Goal: Task Accomplishment & Management: Complete application form

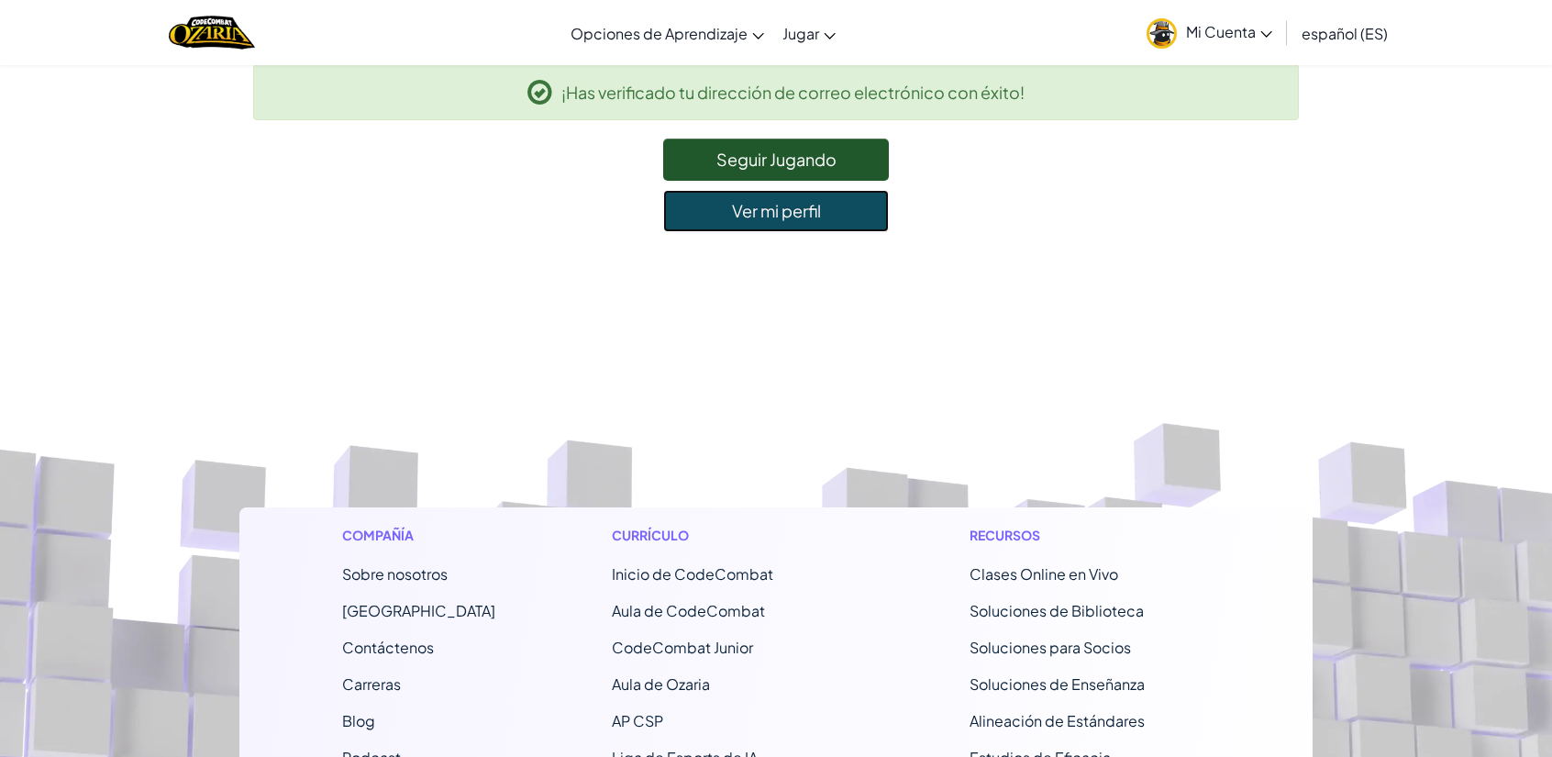
click at [776, 216] on link "Ver mi perfil" at bounding box center [776, 211] width 226 height 42
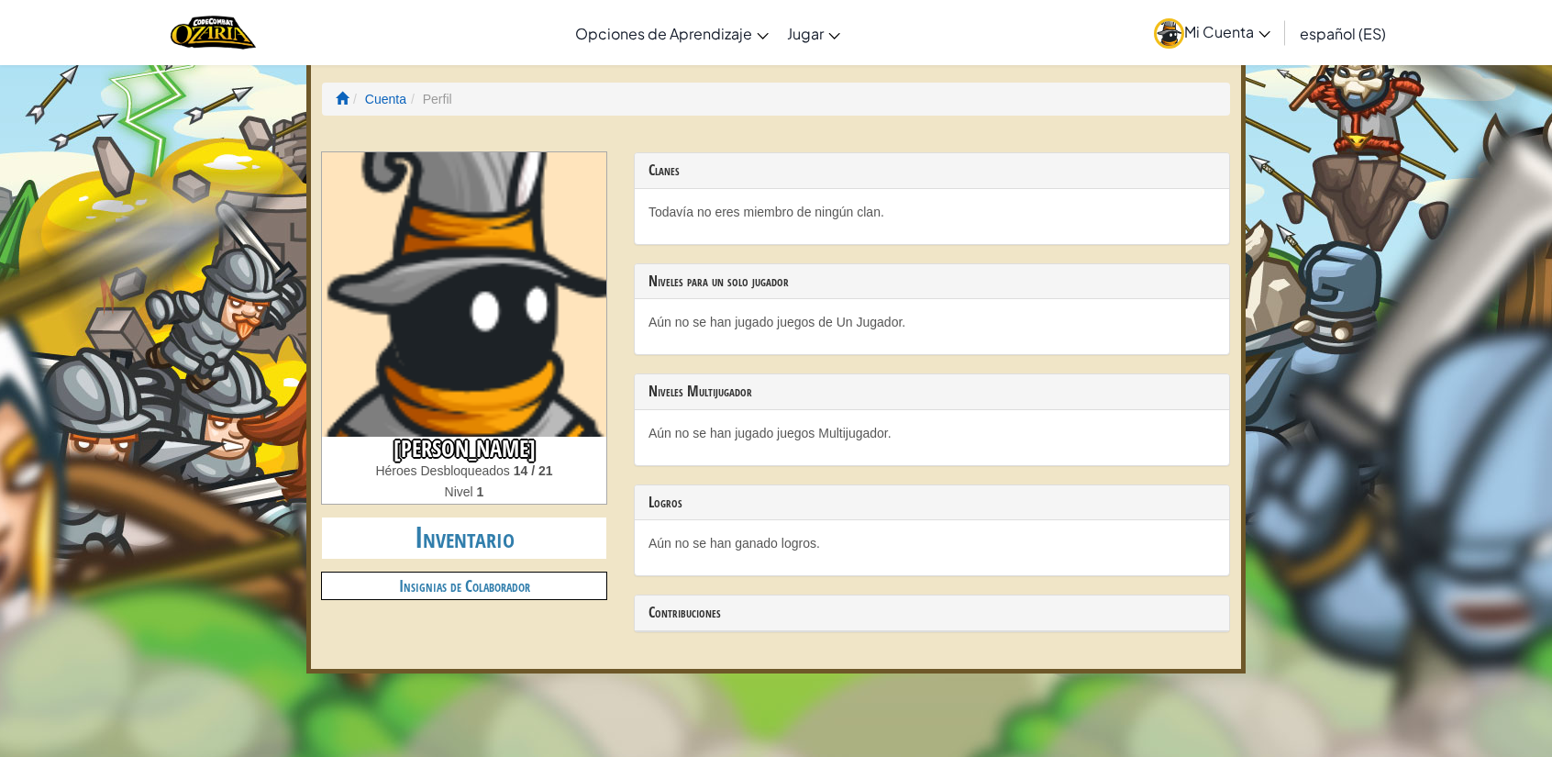
click at [1228, 37] on span "Mi Cuenta" at bounding box center [1227, 31] width 86 height 19
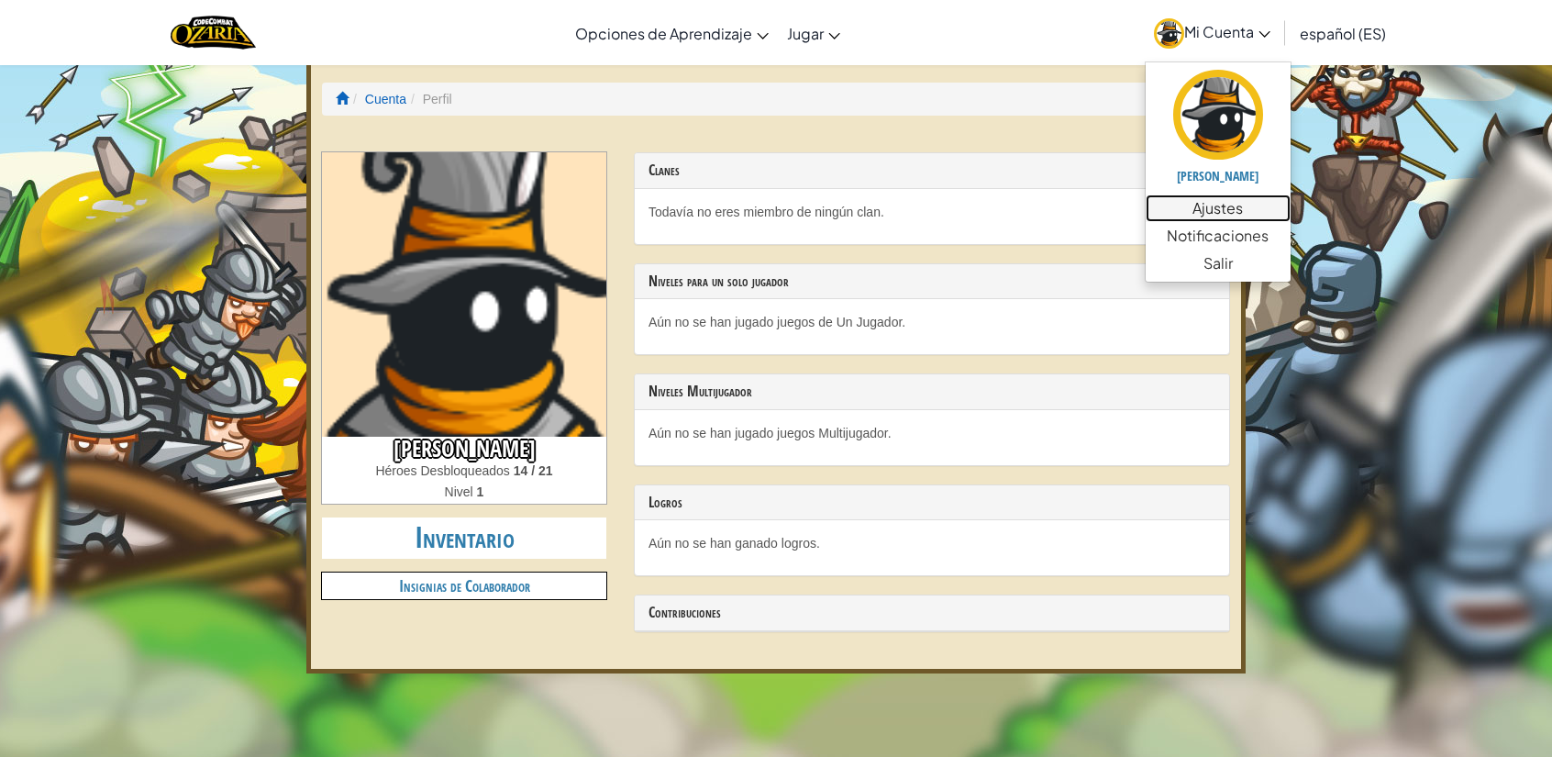
click at [1205, 203] on link "Ajustes" at bounding box center [1217, 208] width 145 height 28
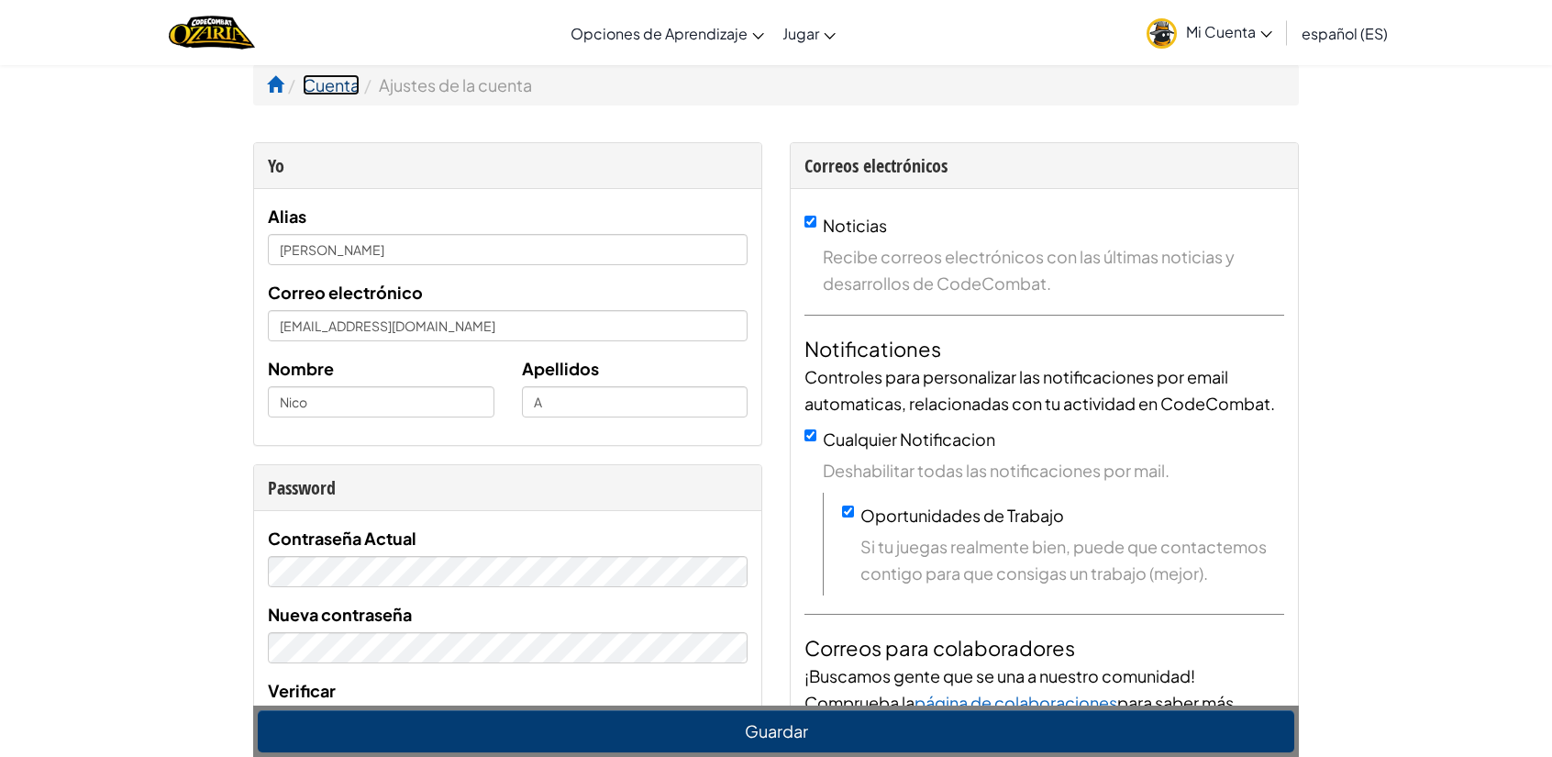
click at [343, 80] on link "Cuenta" at bounding box center [331, 84] width 57 height 21
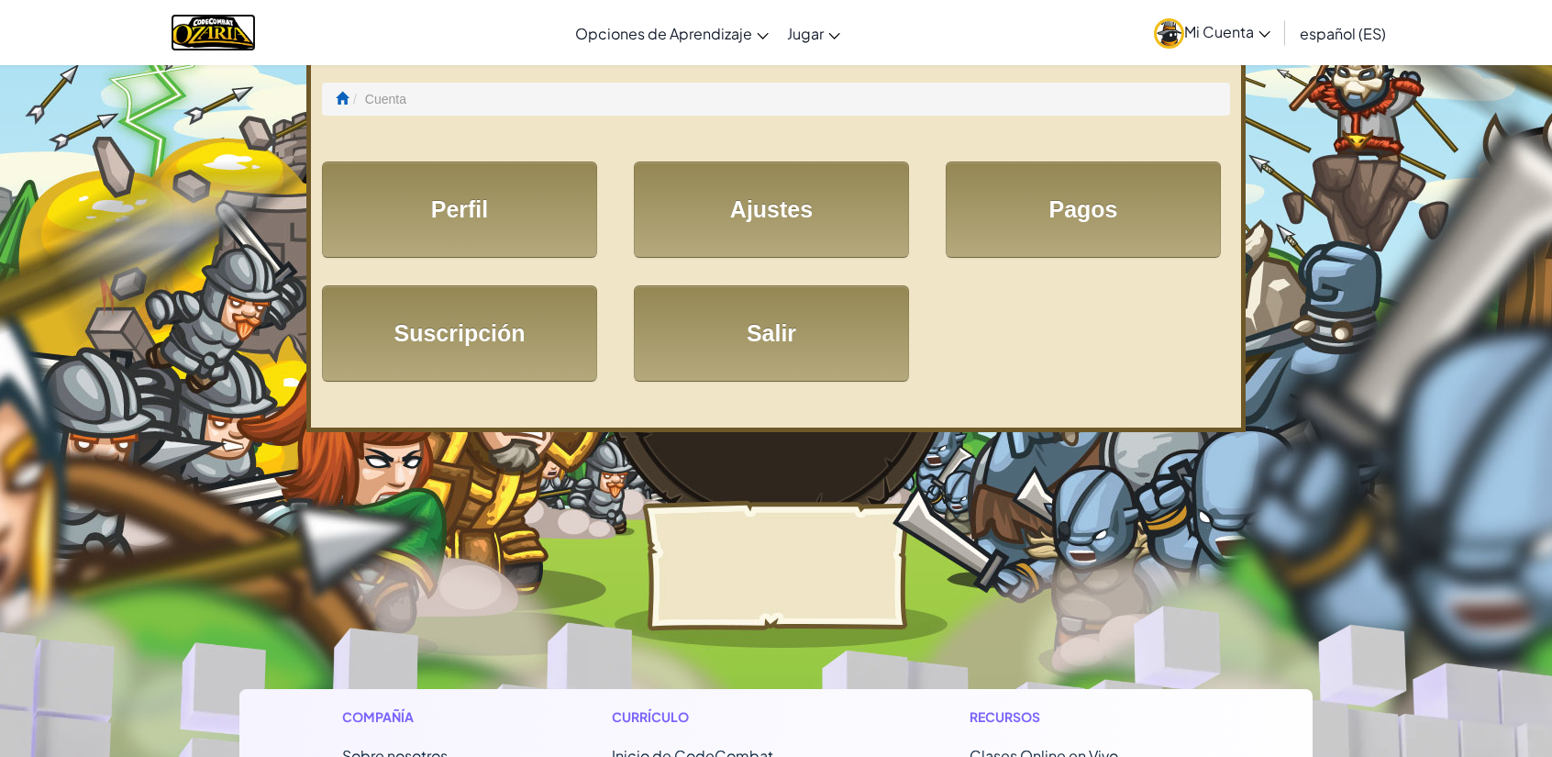
click at [215, 48] on img "Home" at bounding box center [213, 33] width 85 height 38
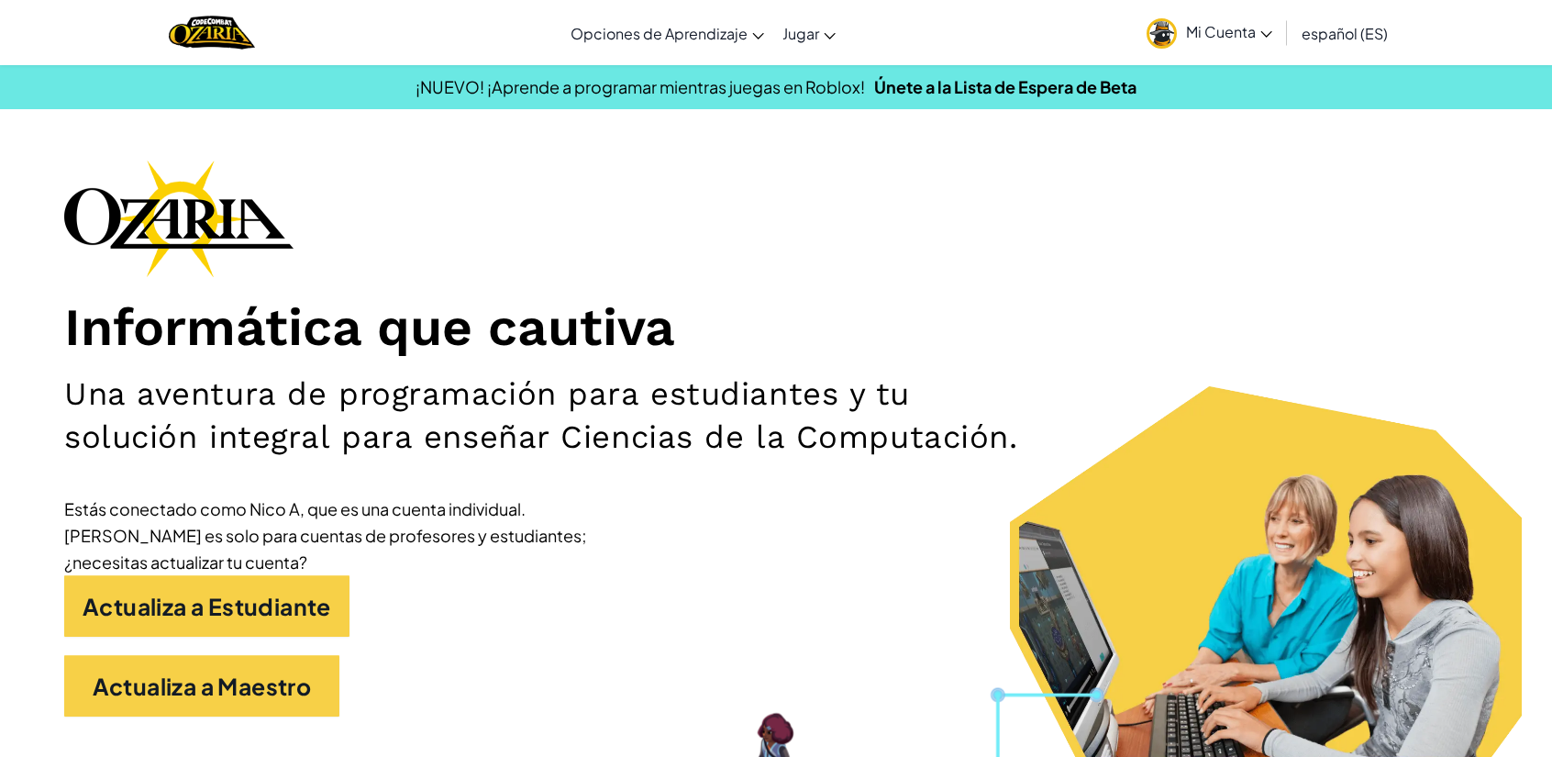
click at [1221, 6] on link "Mi Cuenta" at bounding box center [1209, 33] width 144 height 58
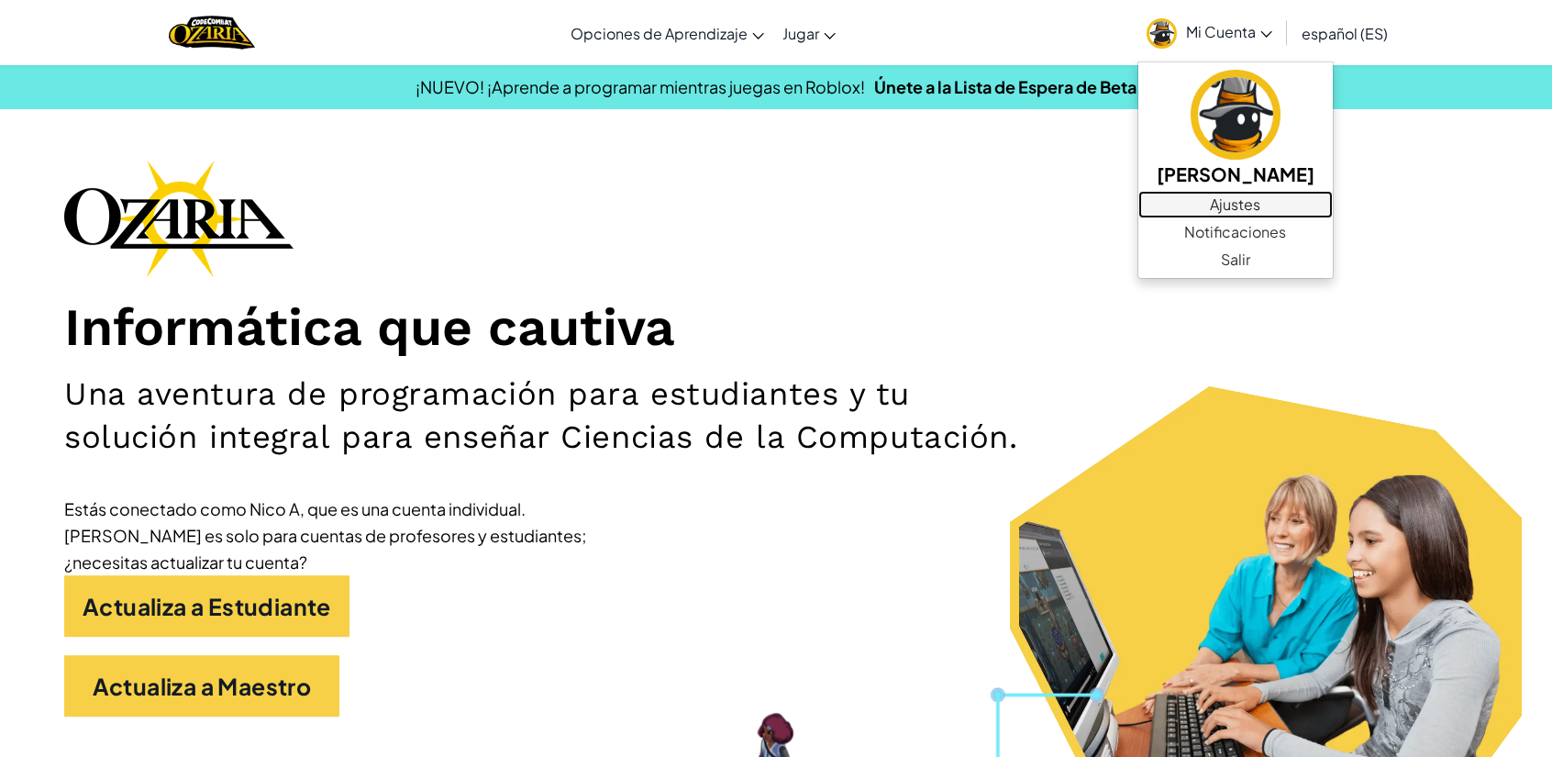
click at [1196, 210] on link "Ajustes" at bounding box center [1235, 205] width 194 height 28
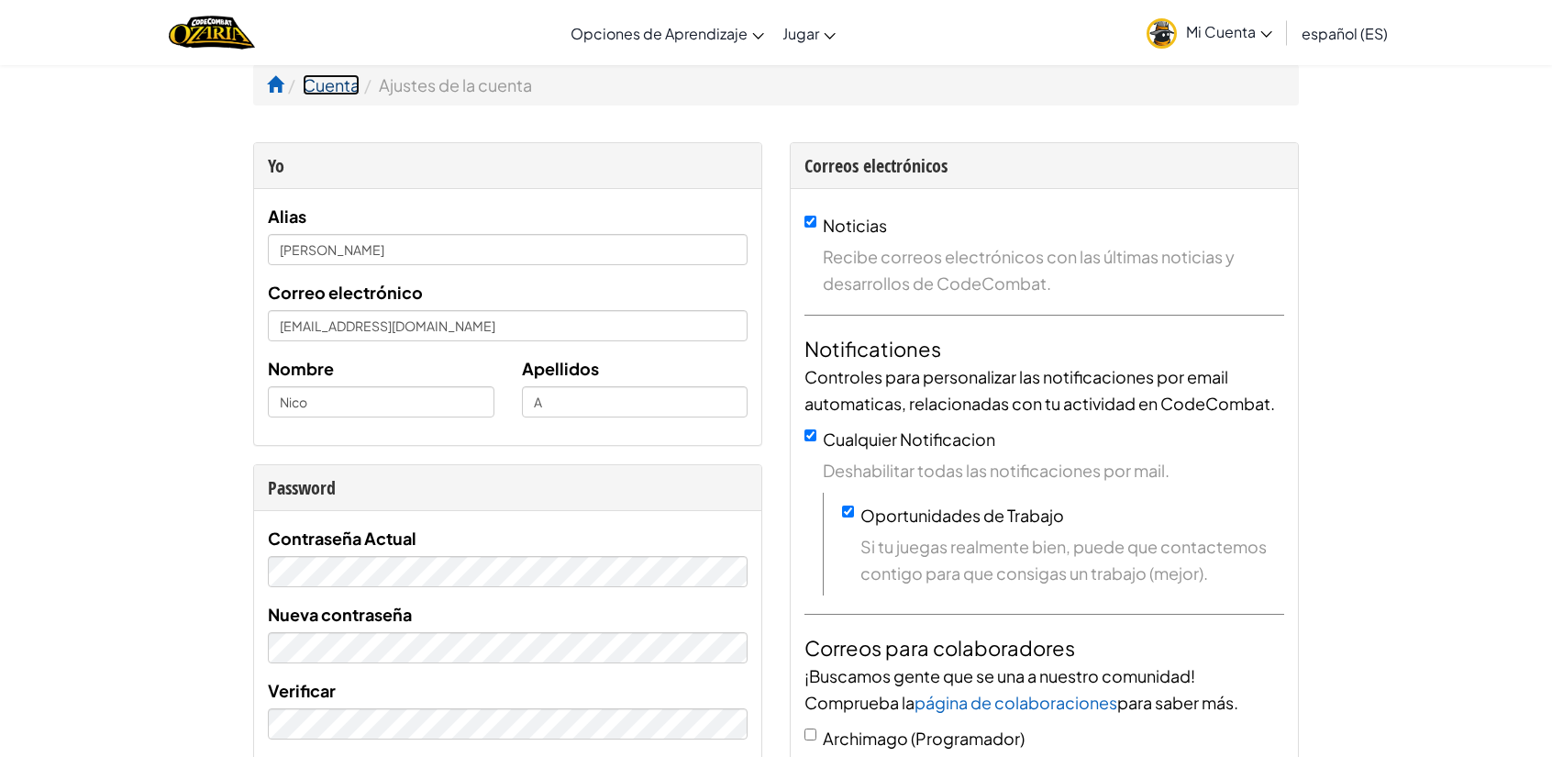
click at [337, 85] on link "Cuenta" at bounding box center [331, 84] width 57 height 21
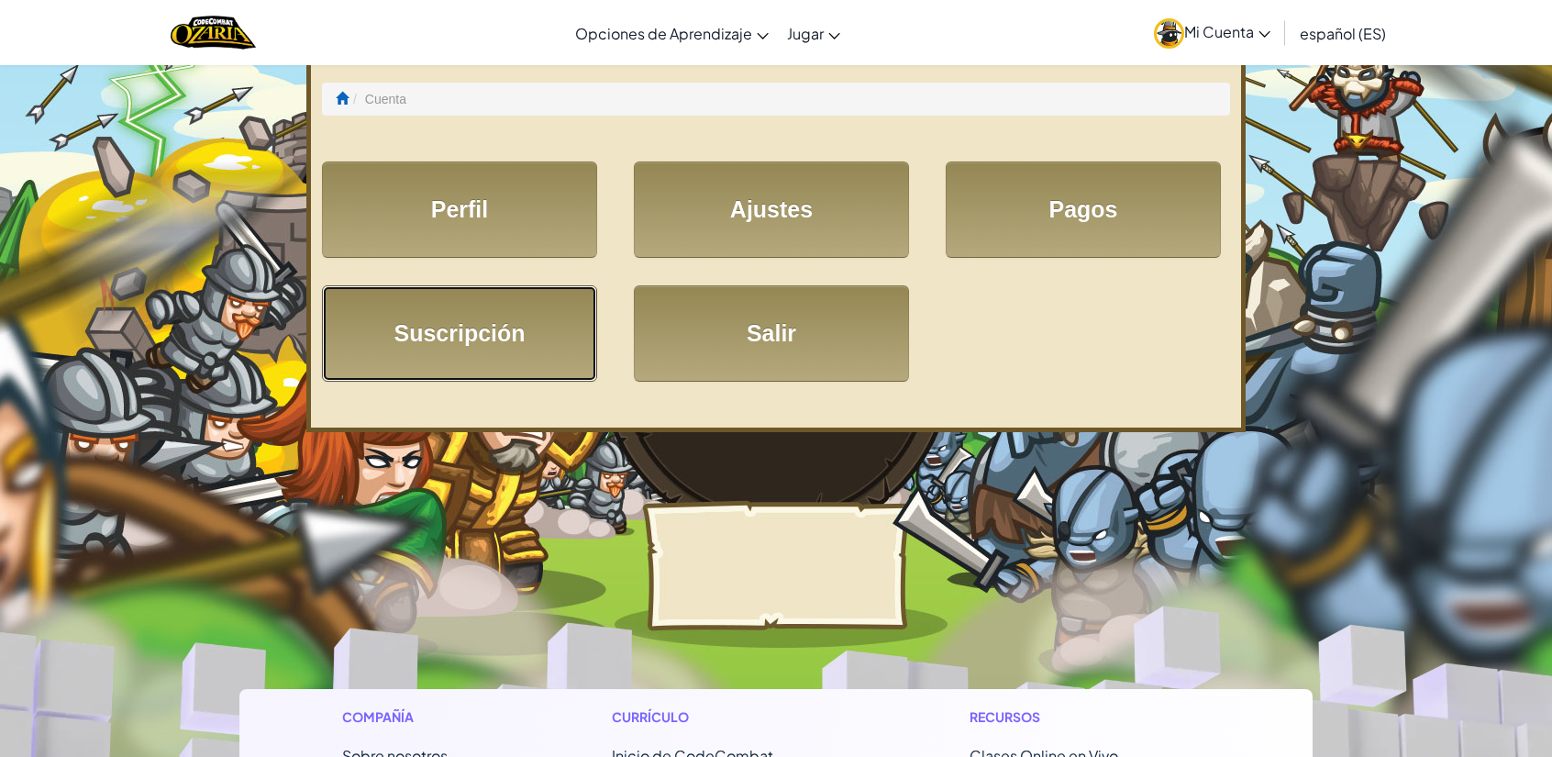
click at [508, 343] on link "Suscripción" at bounding box center [459, 333] width 275 height 96
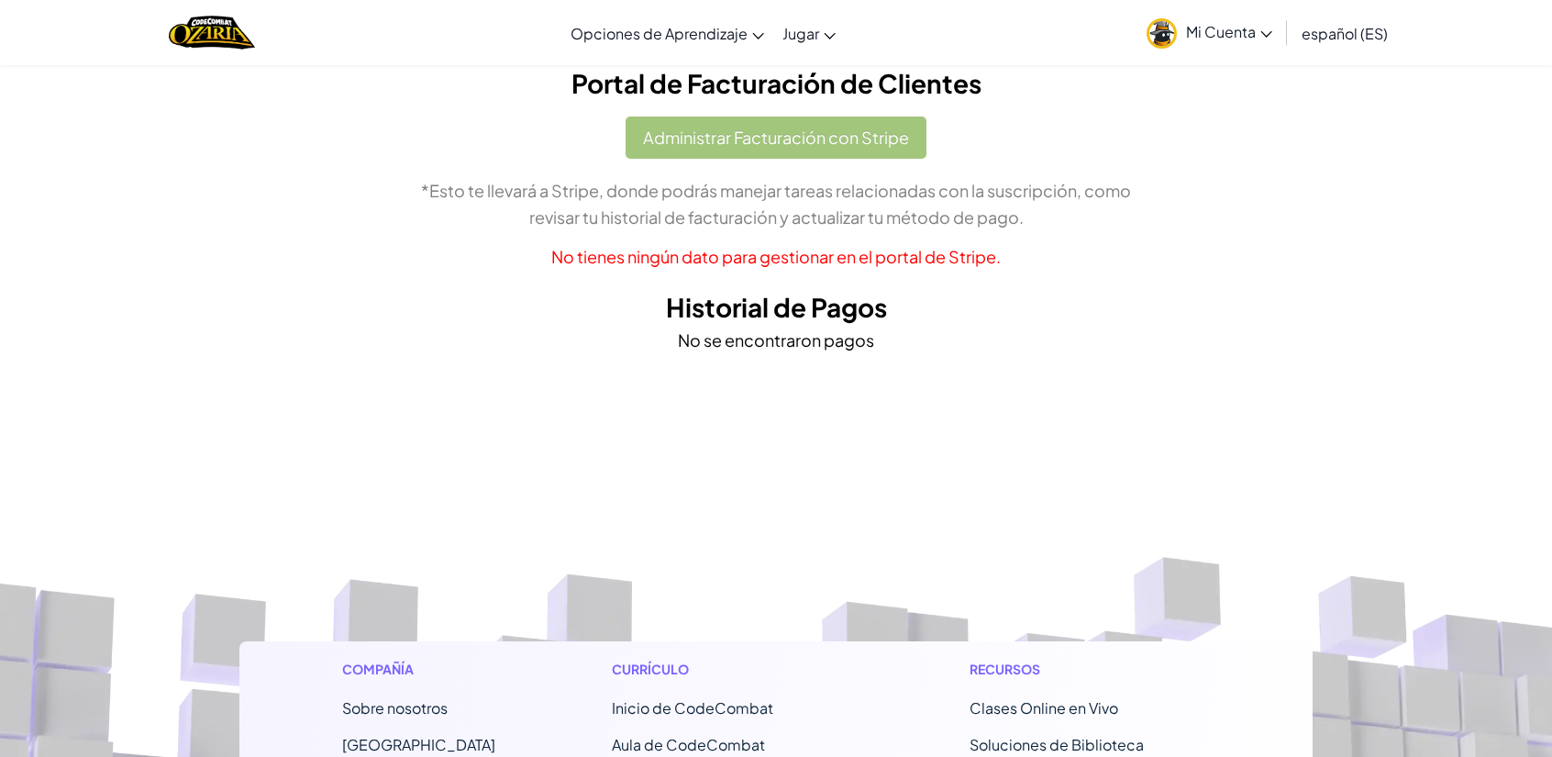
click at [1222, 41] on link "Mi Cuenta" at bounding box center [1209, 33] width 144 height 58
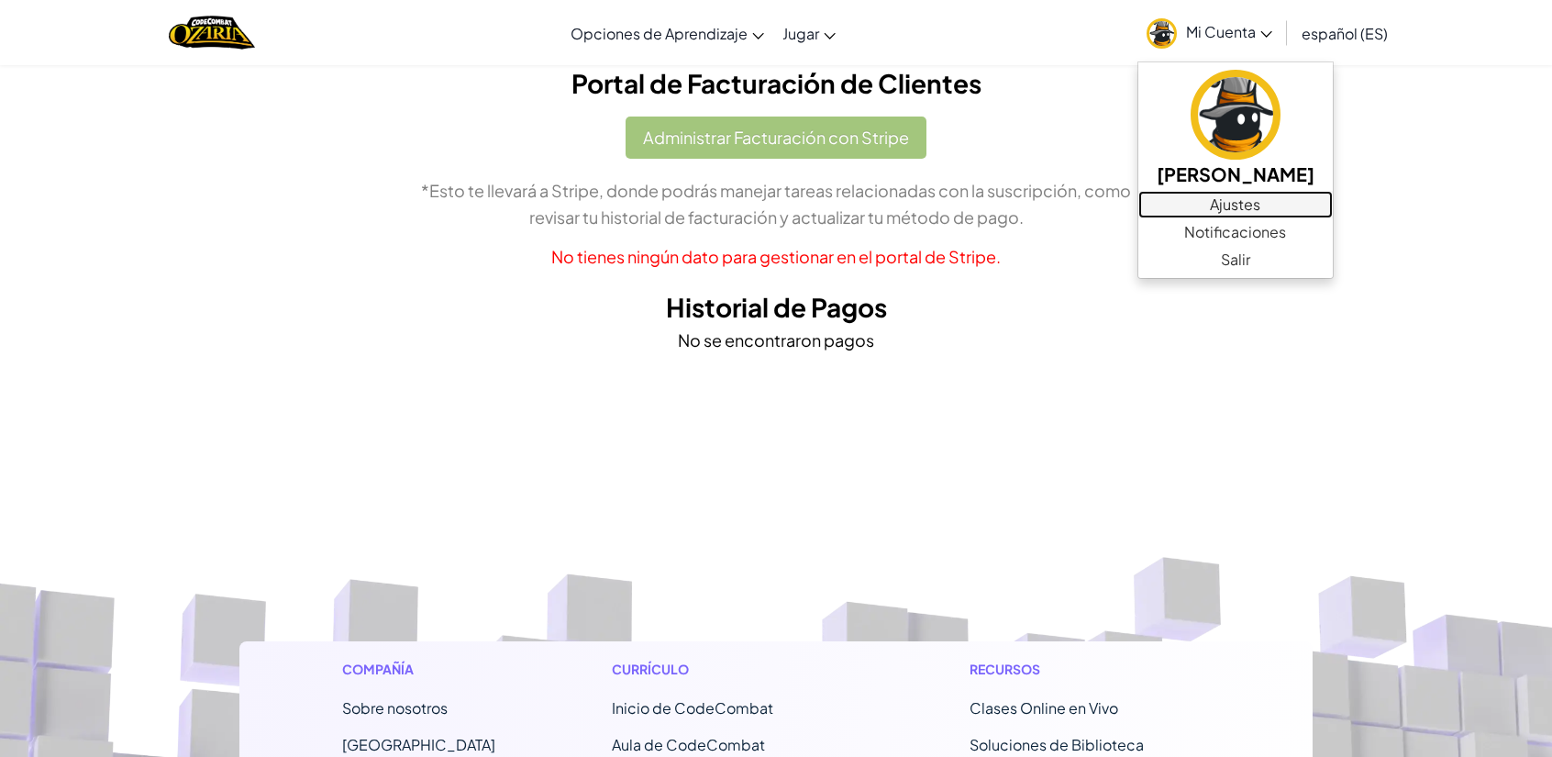
click at [1218, 195] on link "Ajustes" at bounding box center [1235, 205] width 194 height 28
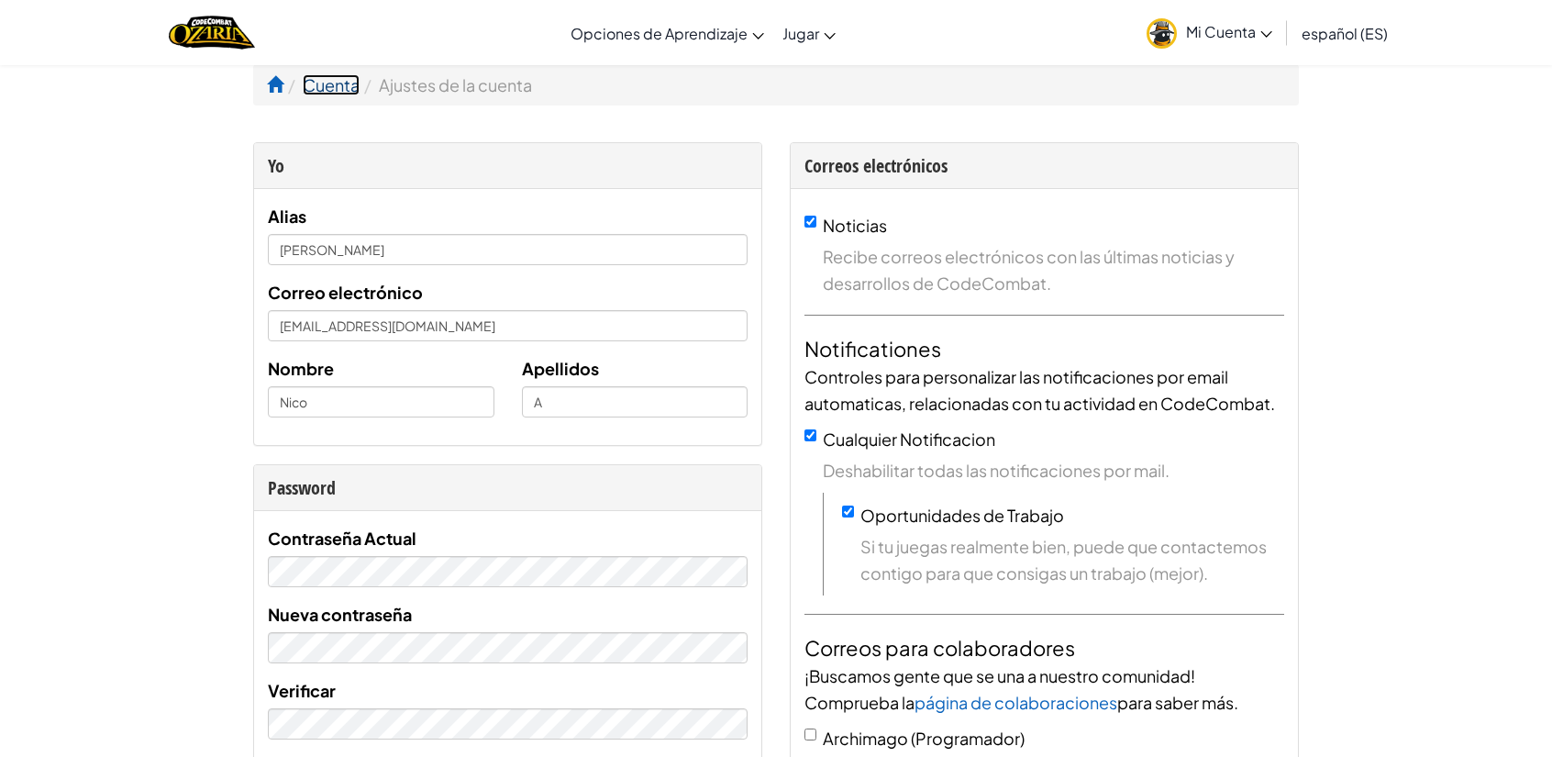
click at [334, 78] on link "Cuenta" at bounding box center [331, 84] width 57 height 21
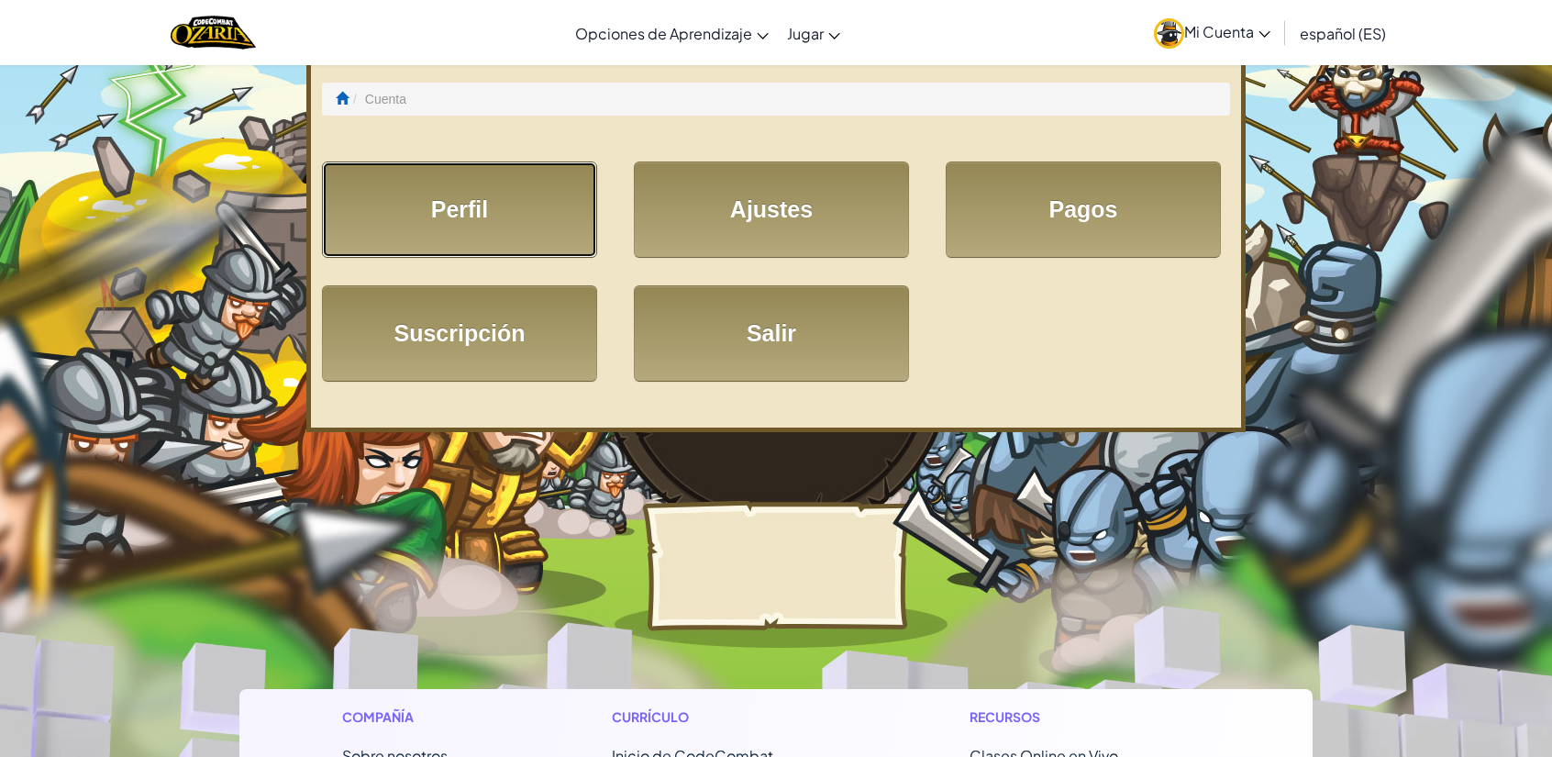
click at [461, 225] on link "Perfil" at bounding box center [459, 209] width 275 height 96
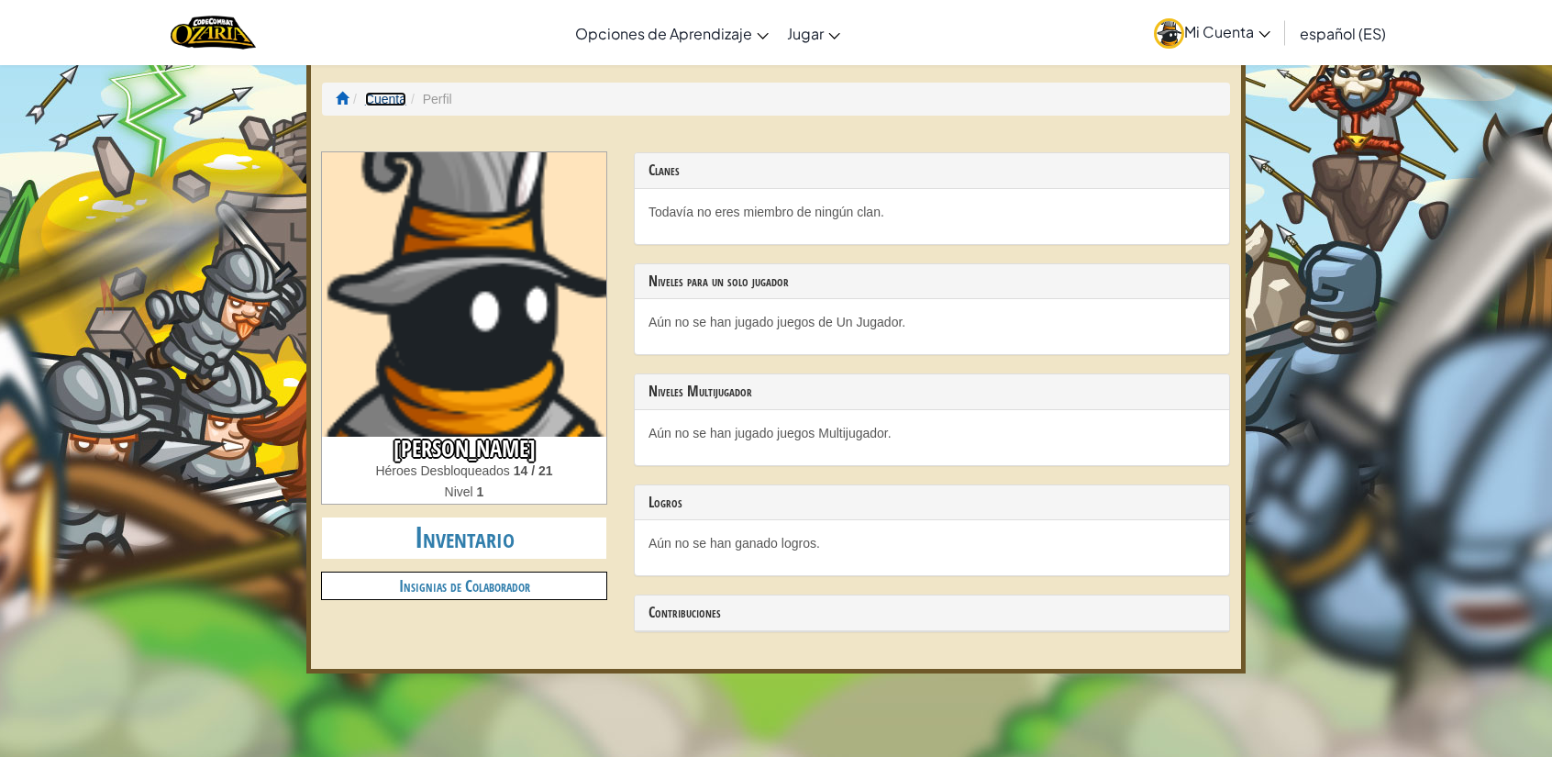
click at [385, 99] on link "Cuenta" at bounding box center [385, 99] width 41 height 15
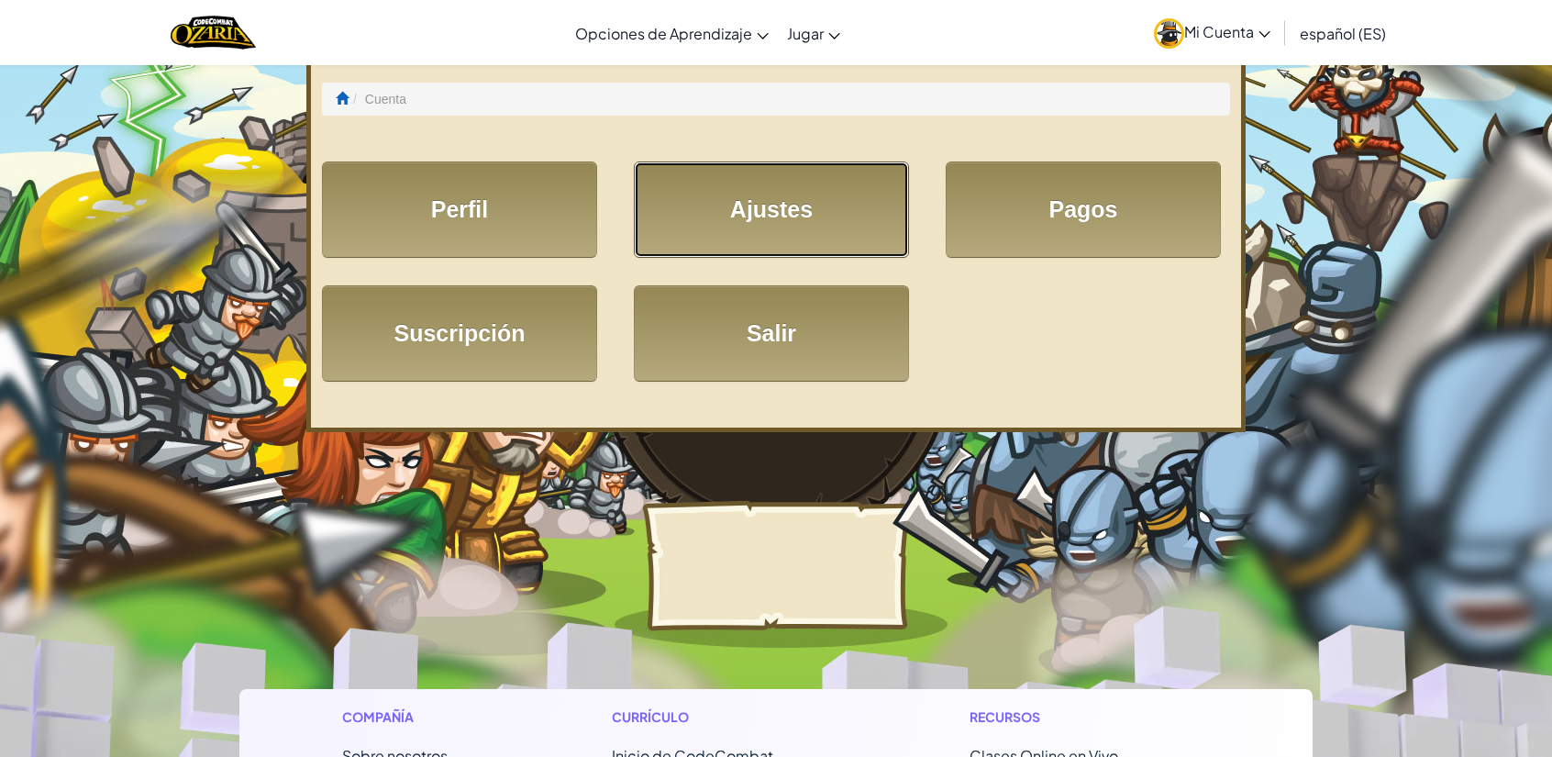
click at [856, 214] on link "Ajustes" at bounding box center [771, 209] width 275 height 96
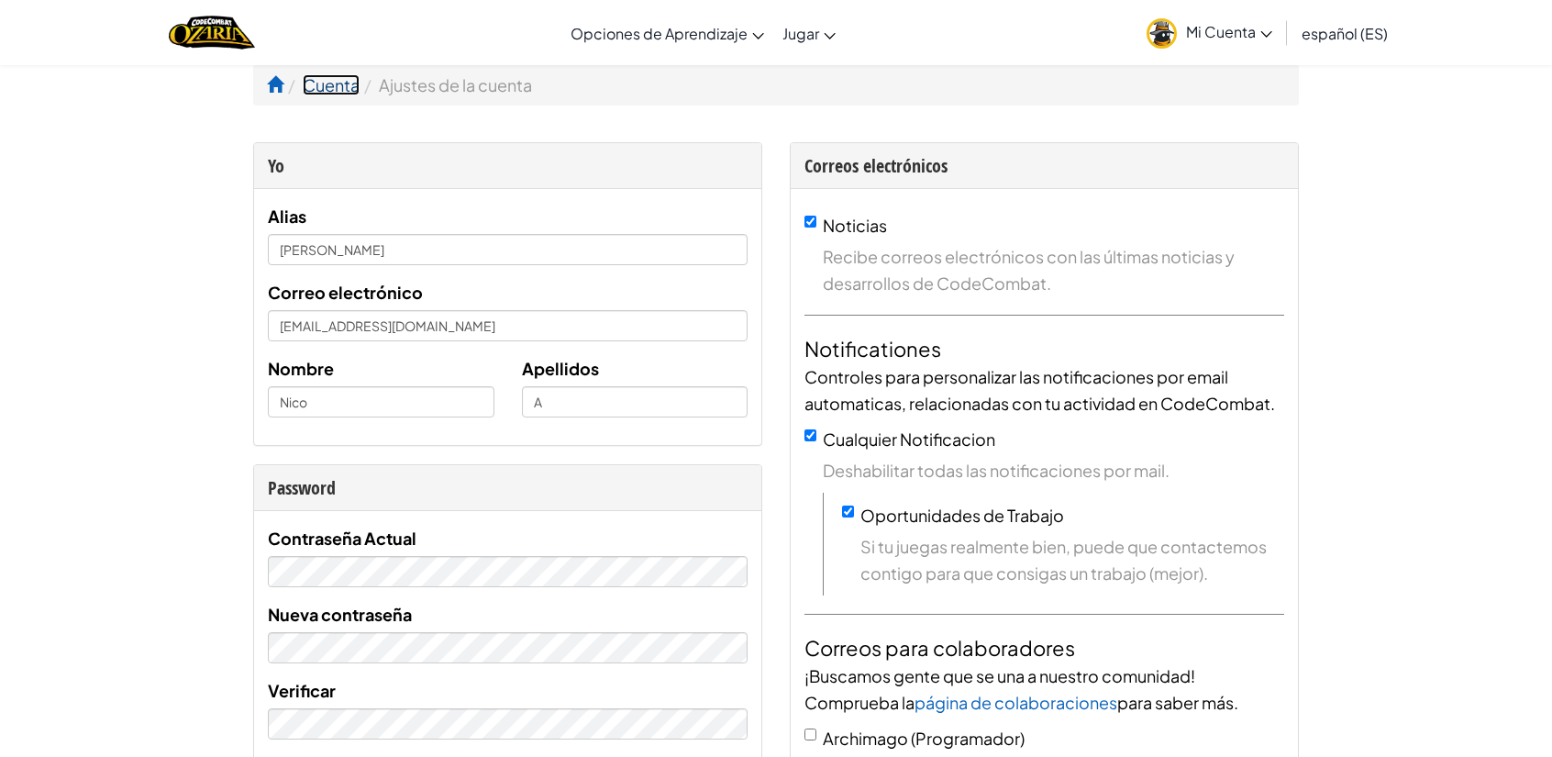
click at [315, 86] on link "Cuenta" at bounding box center [331, 84] width 57 height 21
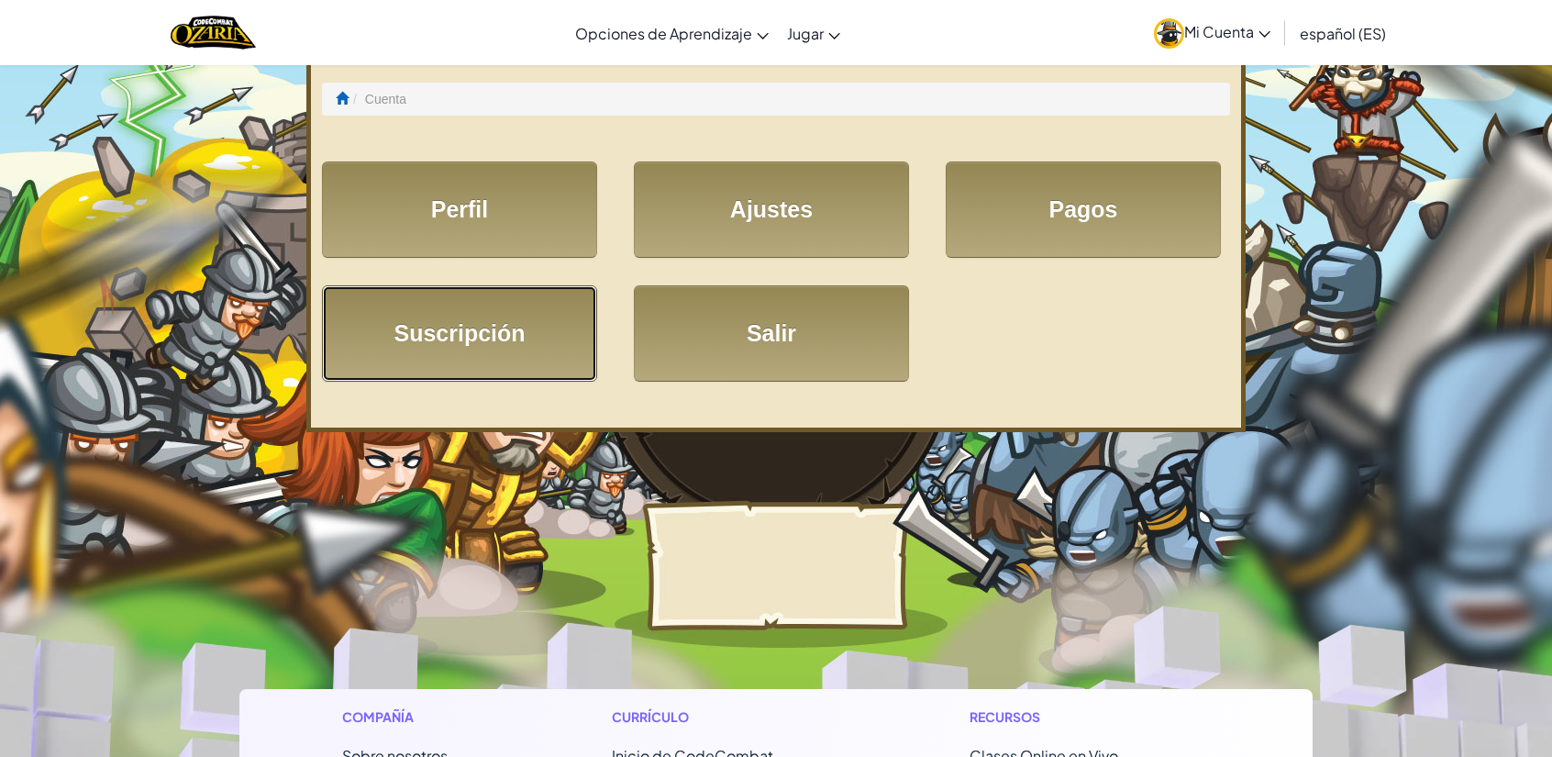
click at [442, 319] on link "Suscripción" at bounding box center [459, 333] width 275 height 96
click at [337, 100] on span at bounding box center [342, 98] width 13 height 13
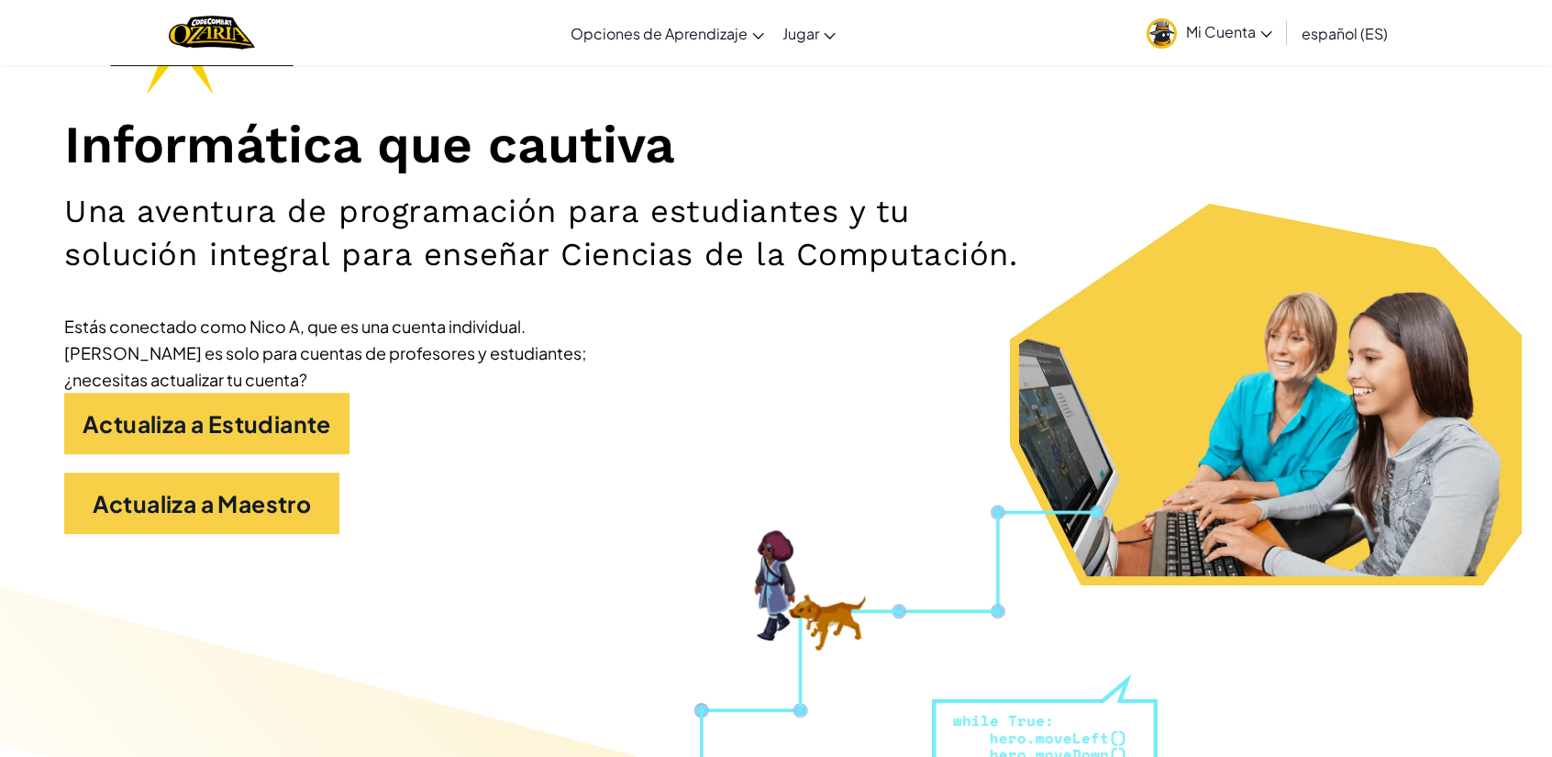
scroll to position [193, 0]
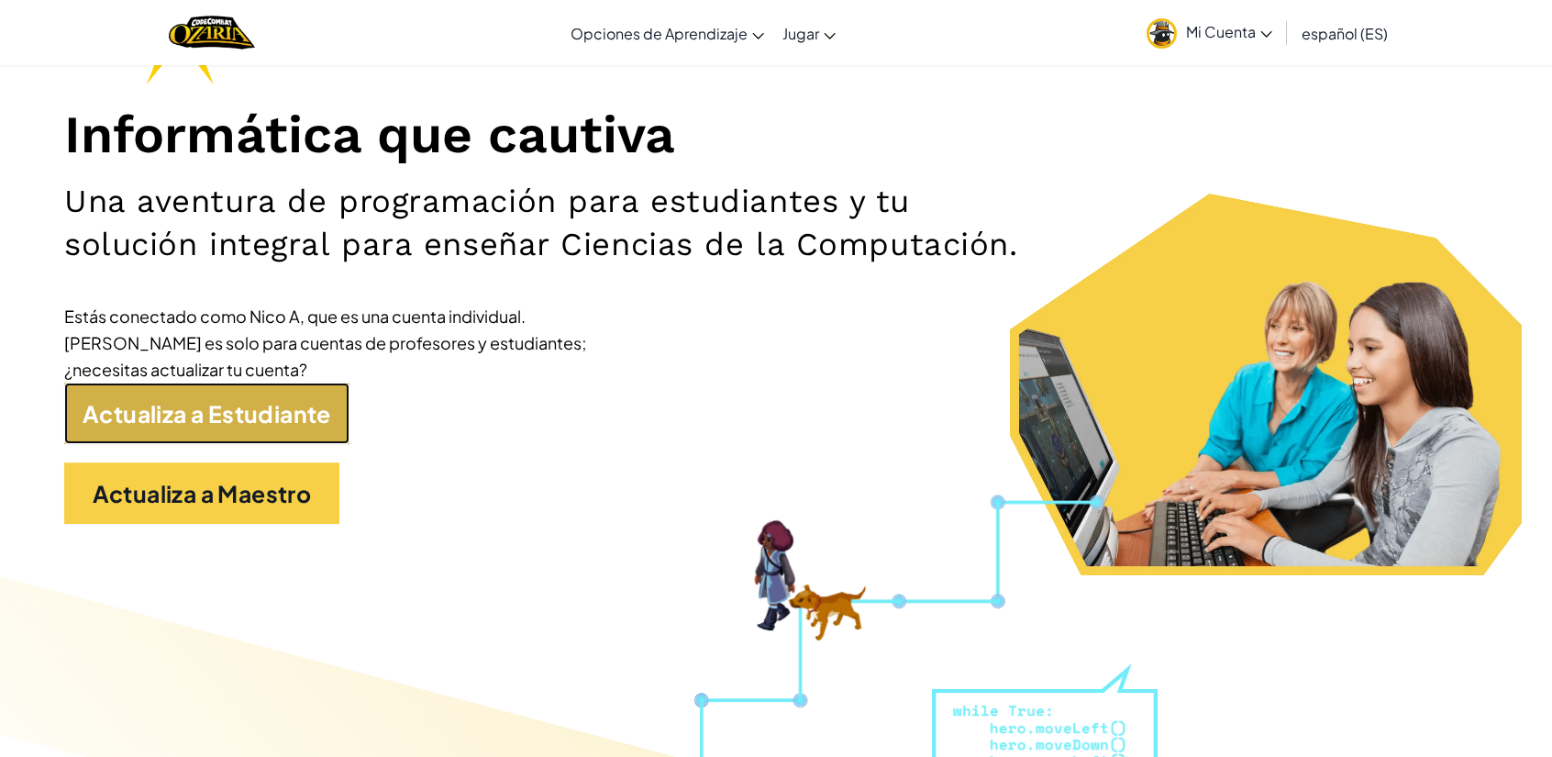
click at [255, 444] on link "Actualiza a Estudiante" at bounding box center [206, 412] width 285 height 61
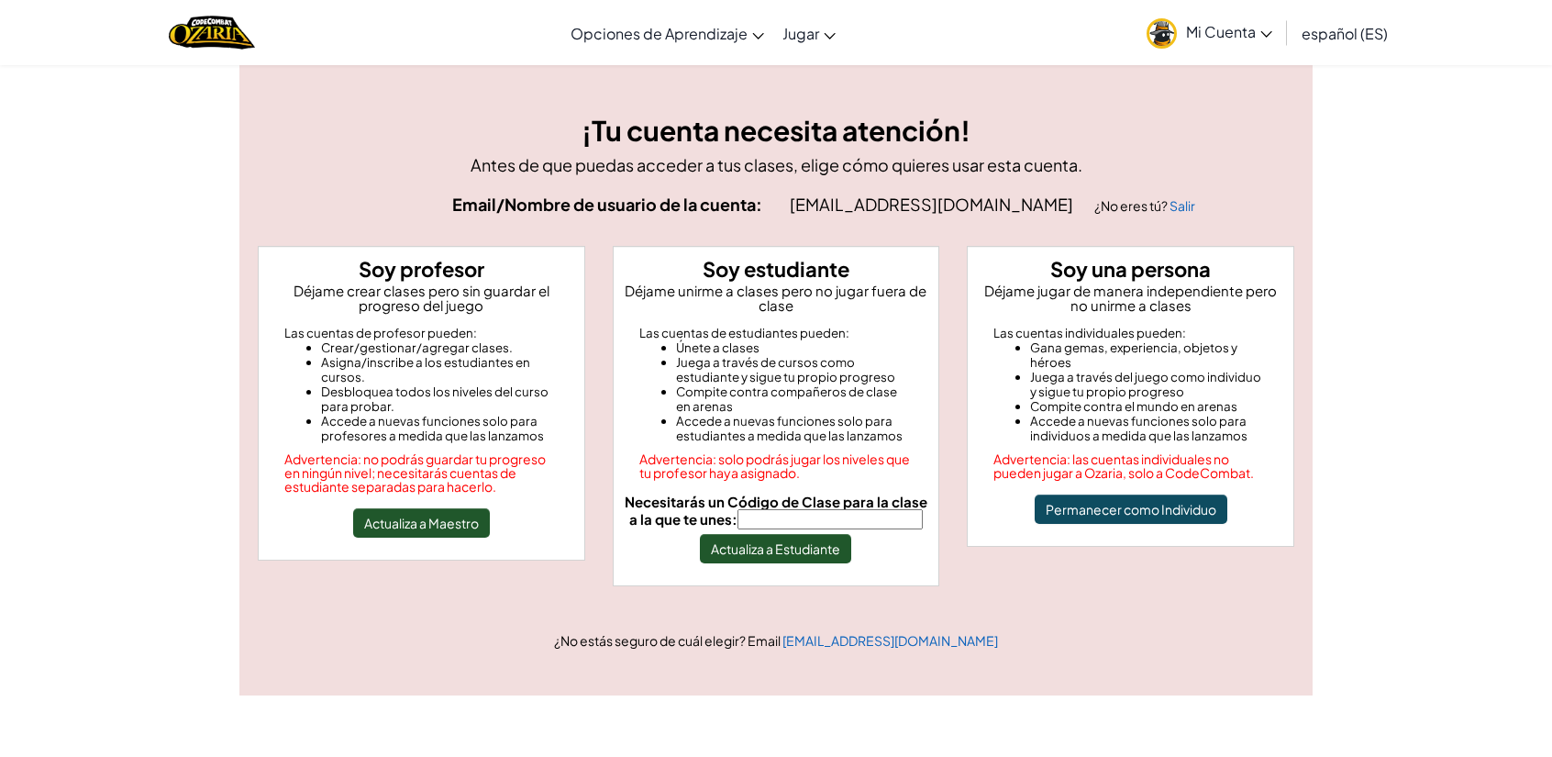
click at [748, 513] on input "Necesitarás un Código de Clase para la clase a la que te unes:" at bounding box center [829, 519] width 185 height 20
type input "MouthFoxSad"
click at [808, 553] on button "Actualiza a Estudiante" at bounding box center [775, 548] width 151 height 29
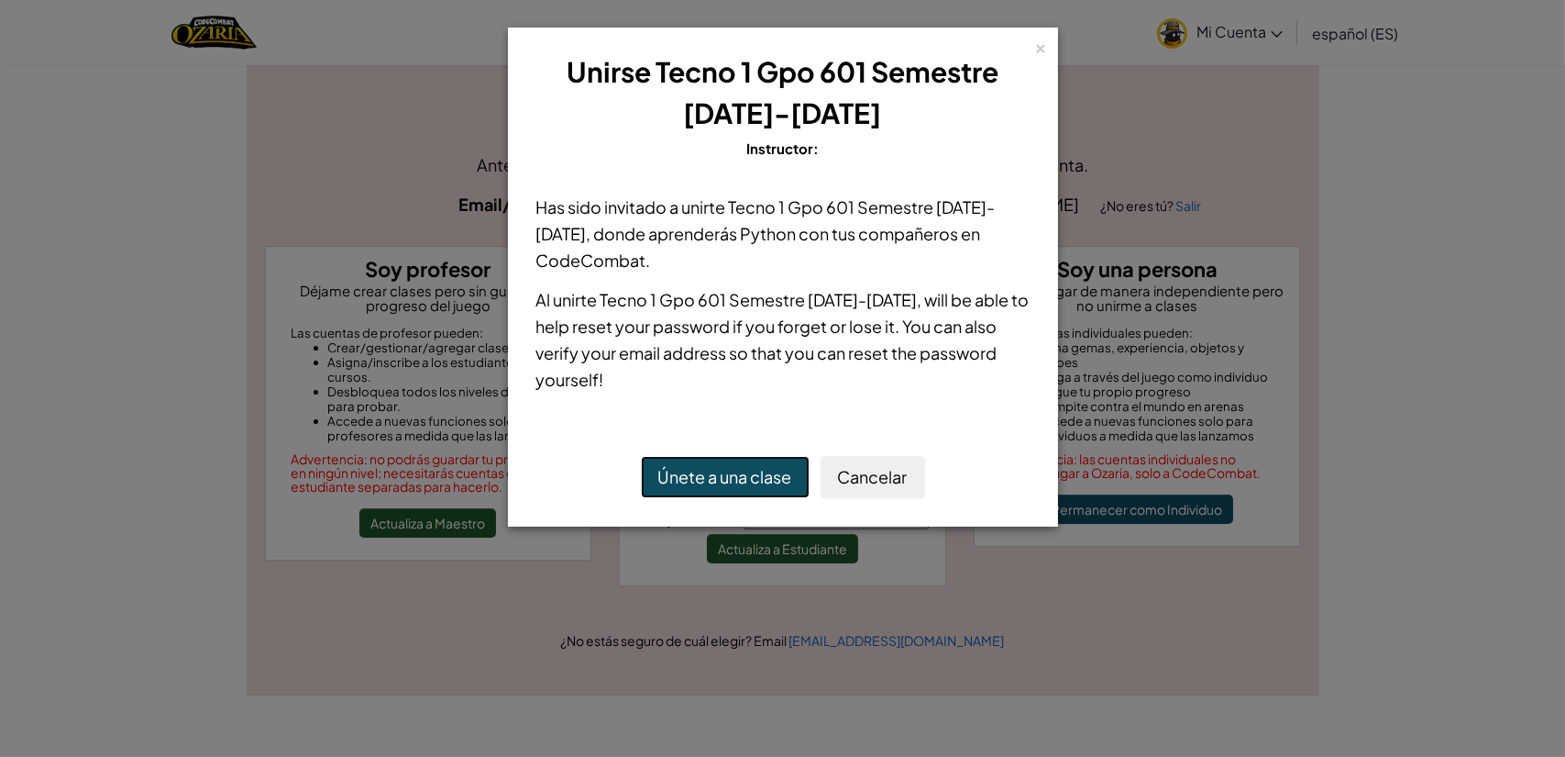
click at [757, 481] on button "Únete a una clase" at bounding box center [725, 477] width 169 height 42
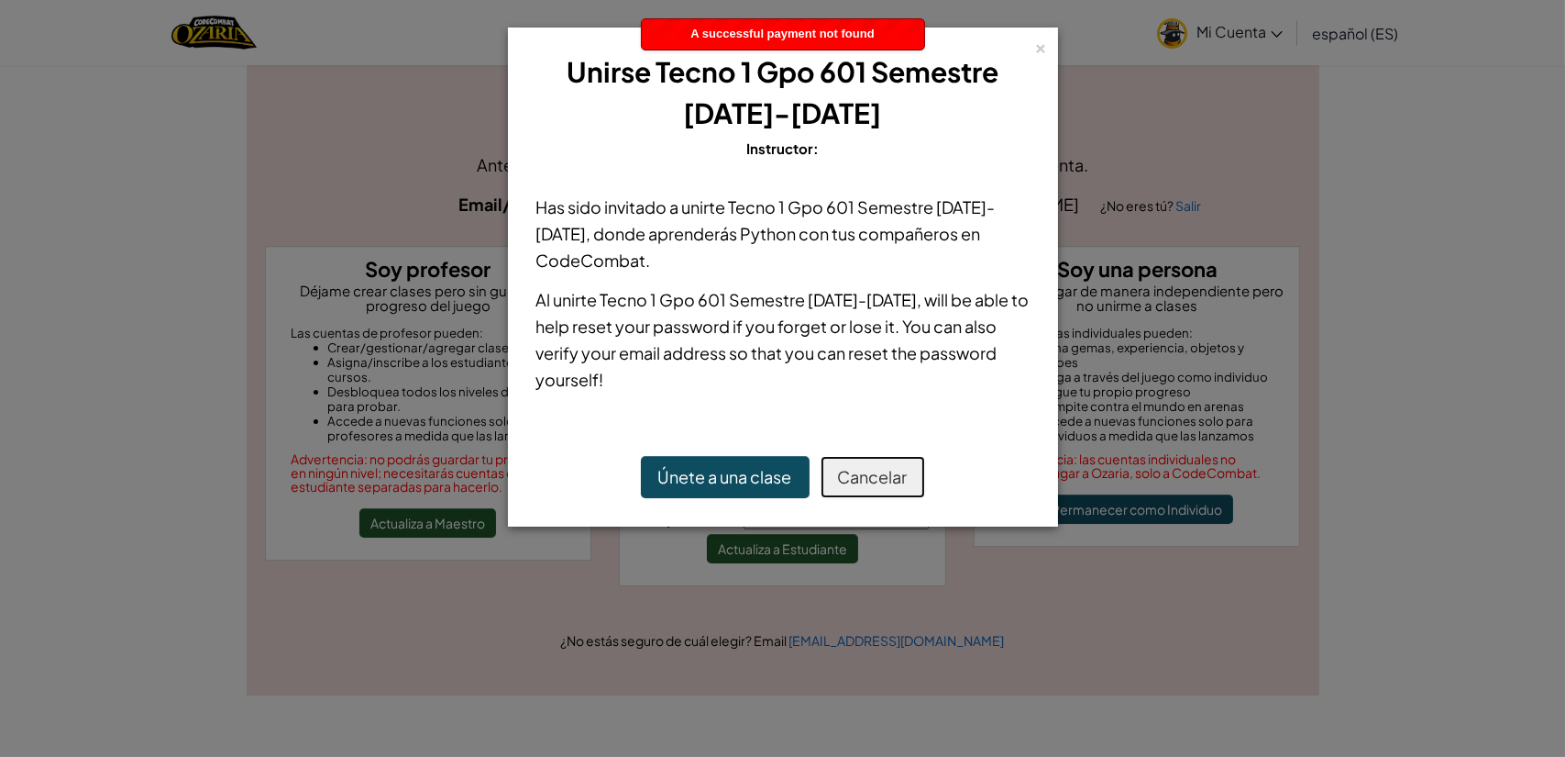
click at [867, 479] on button "Cancelar" at bounding box center [873, 477] width 105 height 42
